Goal: Task Accomplishment & Management: Use online tool/utility

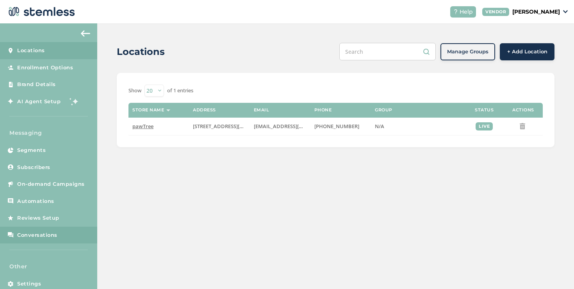
click at [32, 232] on span "Conversations" at bounding box center [37, 236] width 40 height 8
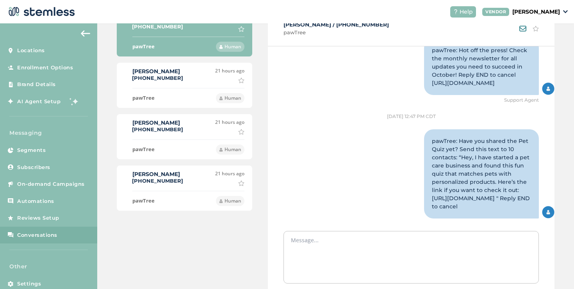
scroll to position [83, 0]
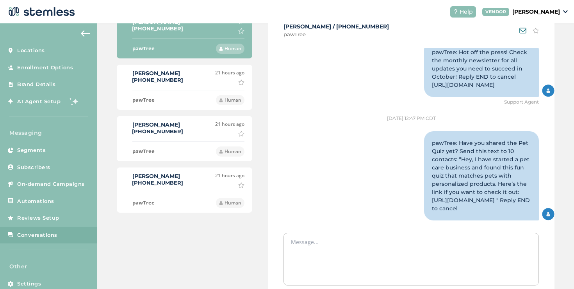
click at [183, 83] on div "[PERSON_NAME] [PHONE_NUMBER] 21 hours ago Mark as important" at bounding box center [184, 77] width 120 height 16
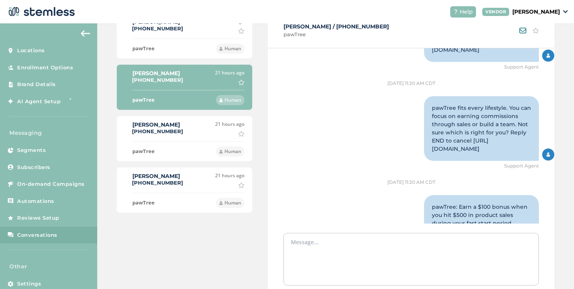
scroll to position [741, 0]
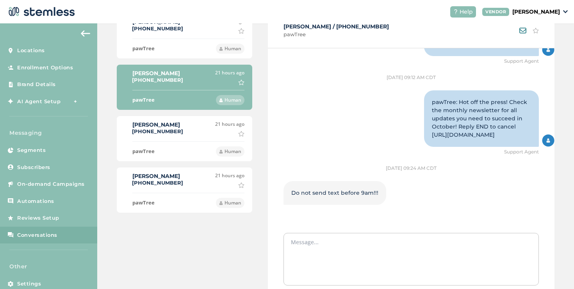
click at [196, 124] on div "[PERSON_NAME] [PHONE_NUMBER] 21 hours ago Mark as important" at bounding box center [184, 129] width 120 height 16
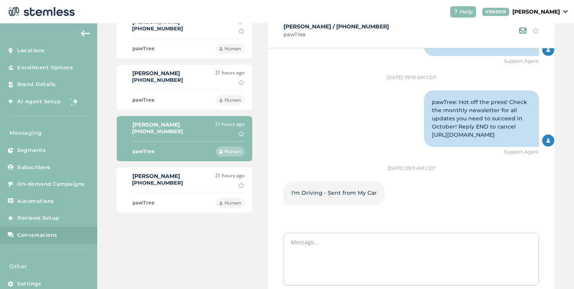
click at [178, 180] on div "[PERSON_NAME] [PHONE_NUMBER]" at bounding box center [157, 181] width 51 height 14
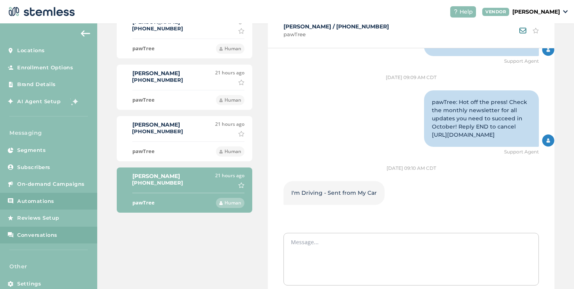
click at [54, 203] on link "Automations" at bounding box center [48, 201] width 97 height 17
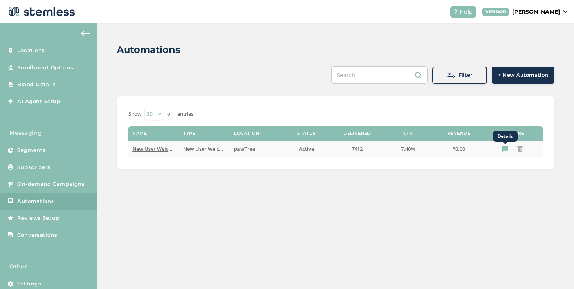
click at [503, 147] on icon "Details" at bounding box center [505, 149] width 6 height 6
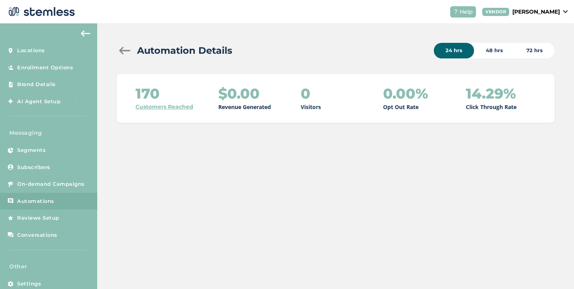
click at [485, 53] on div "48 hrs" at bounding box center [494, 51] width 41 height 16
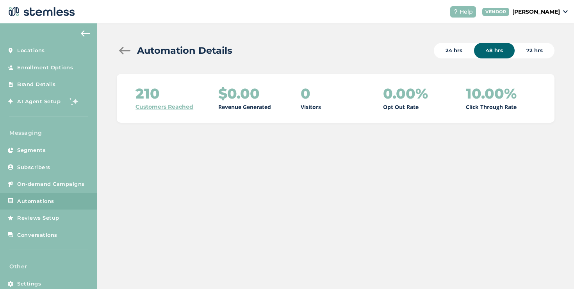
click at [524, 50] on div "72 hrs" at bounding box center [534, 51] width 40 height 16
